Goal: Task Accomplishment & Management: Manage account settings

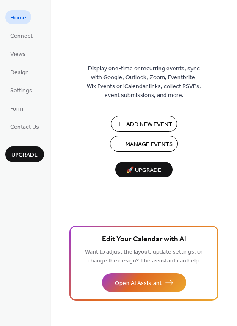
click at [150, 149] on span "Manage Events" at bounding box center [148, 144] width 47 height 9
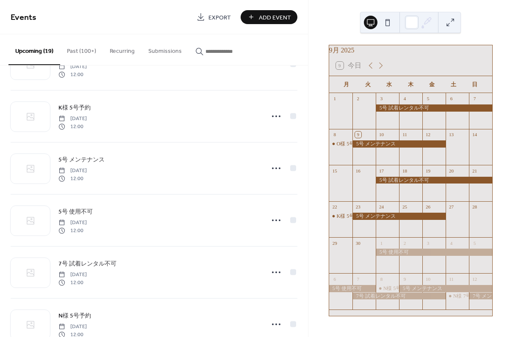
scroll to position [94, 0]
click at [381, 71] on icon at bounding box center [380, 66] width 10 height 10
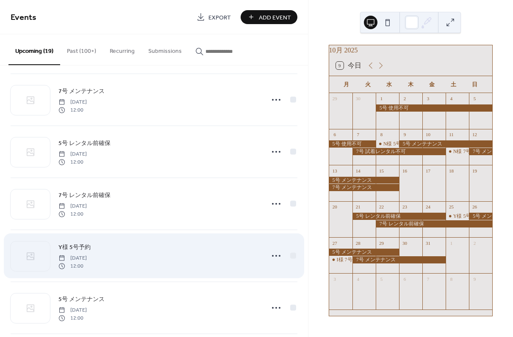
scroll to position [505, 0]
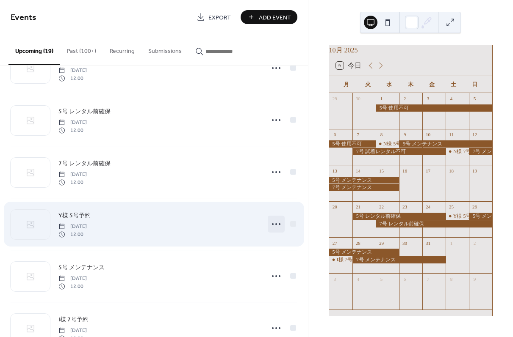
click at [275, 225] on icon at bounding box center [276, 225] width 14 height 14
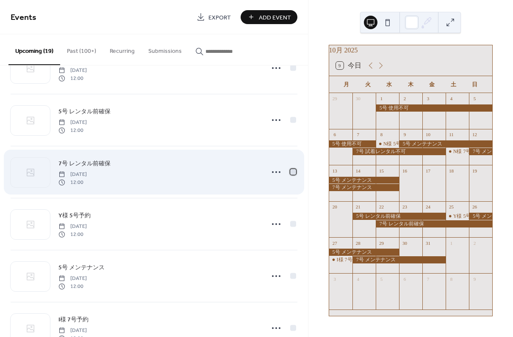
click at [290, 173] on div at bounding box center [293, 172] width 6 height 6
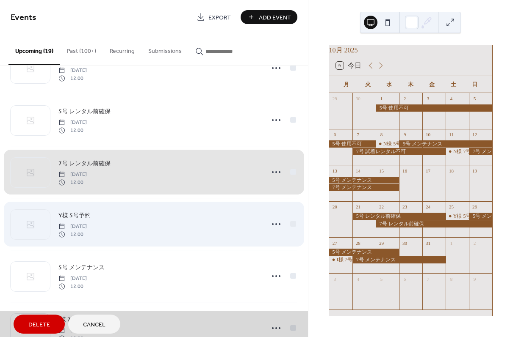
click at [291, 225] on span "Y様 5号予約 Saturday, October 25, 2025 12:00" at bounding box center [154, 225] width 287 height 52
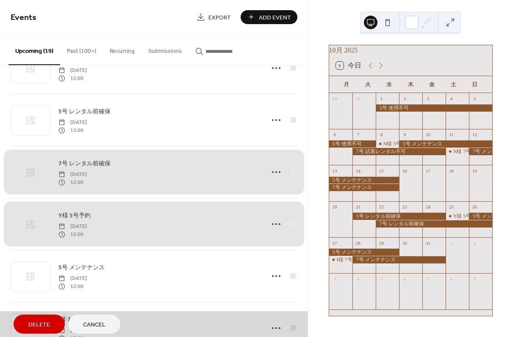
click at [291, 171] on span "7号 レンタル前確保 Wednesday, October 22, 2025 12:00" at bounding box center [154, 172] width 287 height 52
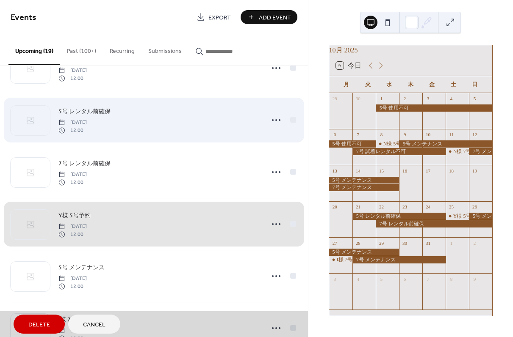
click at [87, 112] on span "5号 レンタル前確保 Tuesday, October 21, 2025 12:00" at bounding box center [154, 120] width 287 height 52
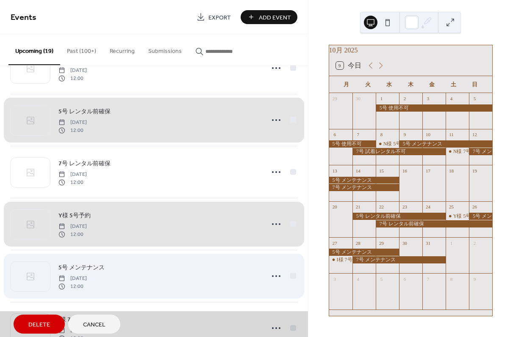
scroll to position [594, 0]
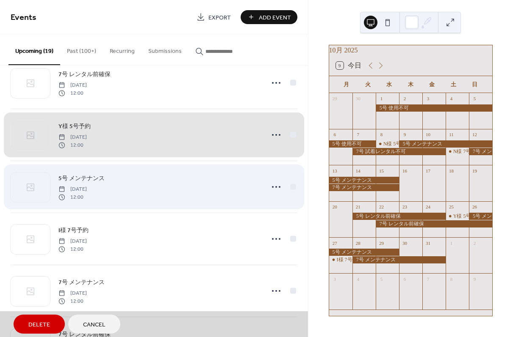
click at [289, 187] on span "5号 メンテナンス Sunday, October 26, 2025 12:00" at bounding box center [154, 187] width 287 height 52
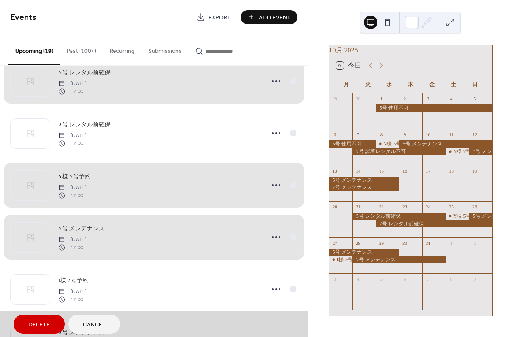
scroll to position [544, 0]
click at [35, 323] on span "Delete" at bounding box center [39, 325] width 22 height 9
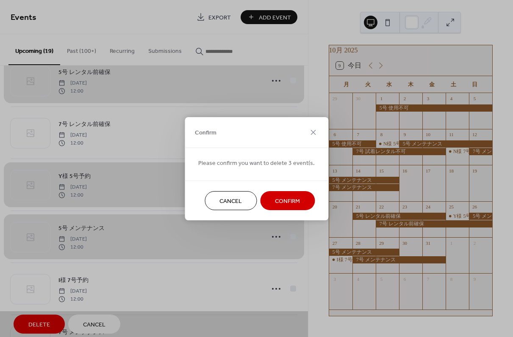
click at [282, 194] on button "Confirm" at bounding box center [287, 200] width 55 height 19
